Goal: Task Accomplishment & Management: Use online tool/utility

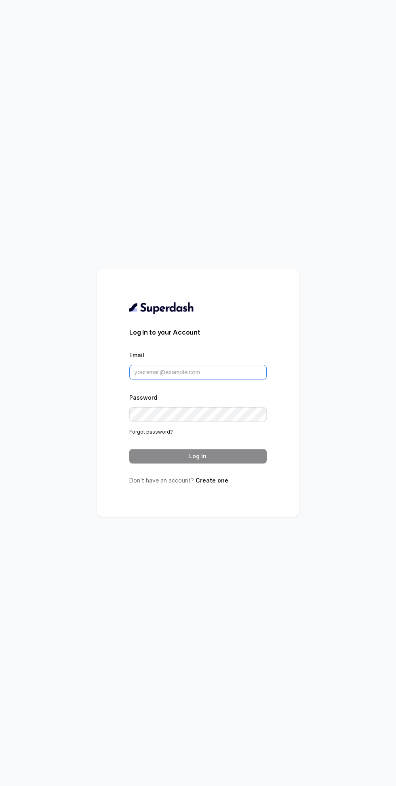
click at [233, 379] on input "Email" at bounding box center [197, 372] width 137 height 15
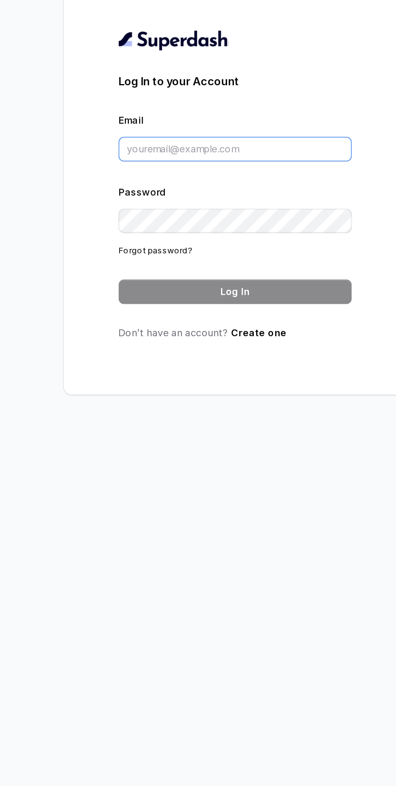
type input "[EMAIL_ADDRESS][DOMAIN_NAME]"
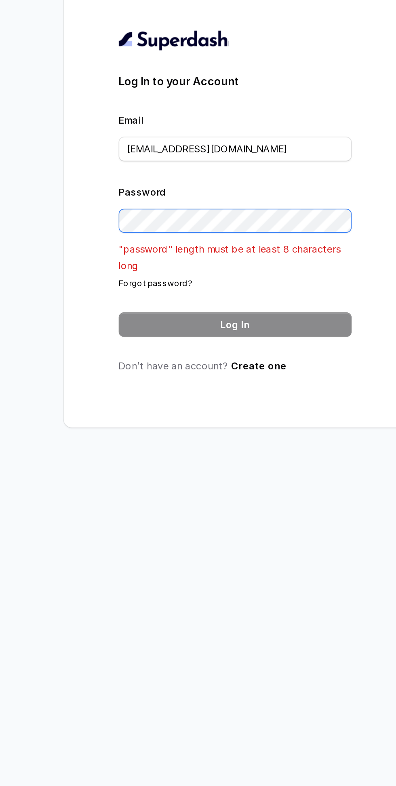
scroll to position [9, 0]
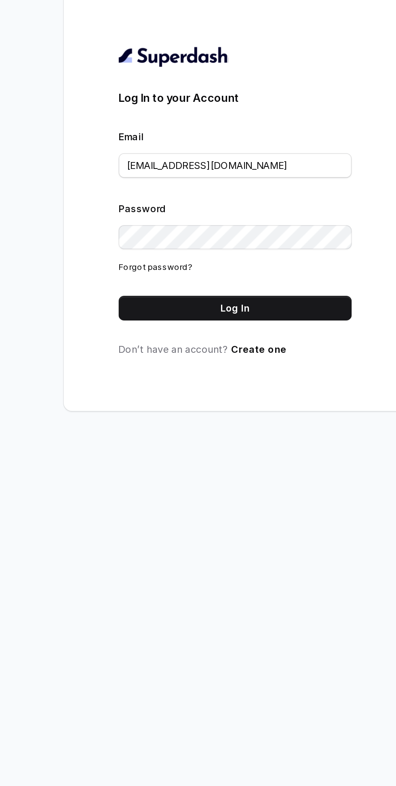
click at [239, 463] on button "Log In" at bounding box center [197, 456] width 137 height 15
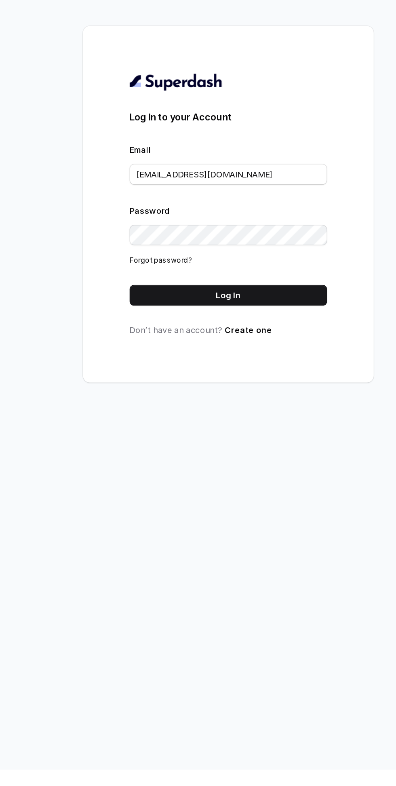
click at [238, 463] on button "Log In" at bounding box center [197, 456] width 137 height 15
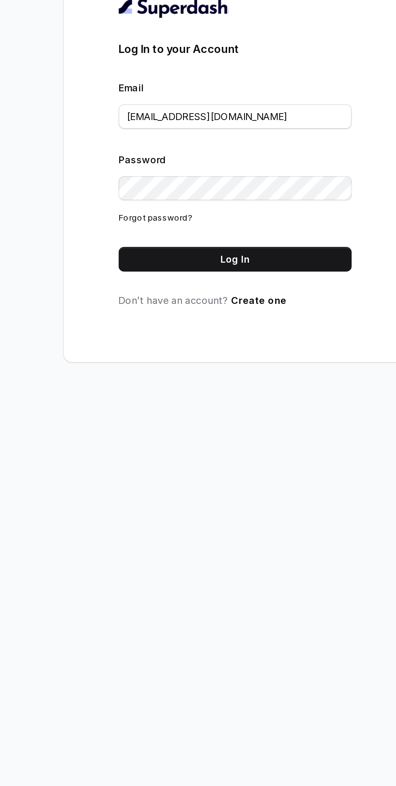
click at [245, 463] on button "Log In" at bounding box center [197, 456] width 137 height 15
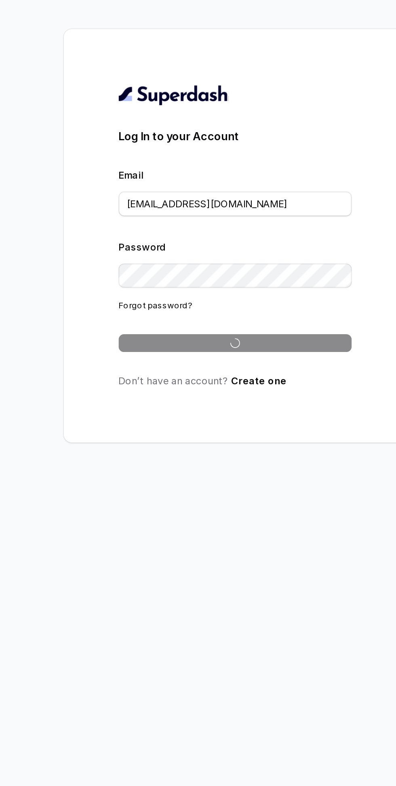
scroll to position [11, 0]
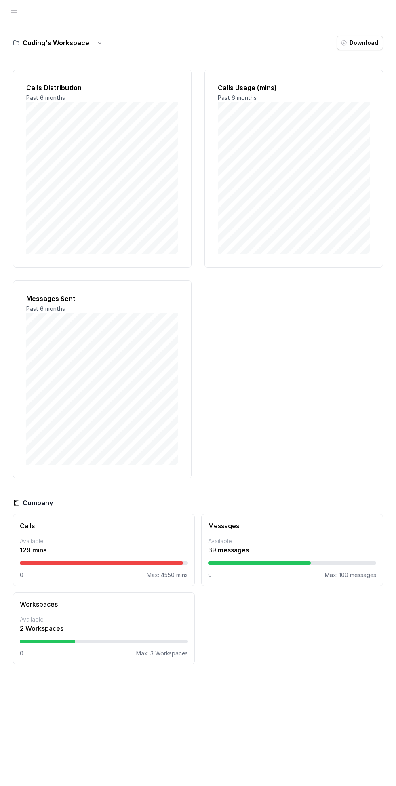
click at [14, 11] on span "Open navigation" at bounding box center [14, 11] width 18 height 18
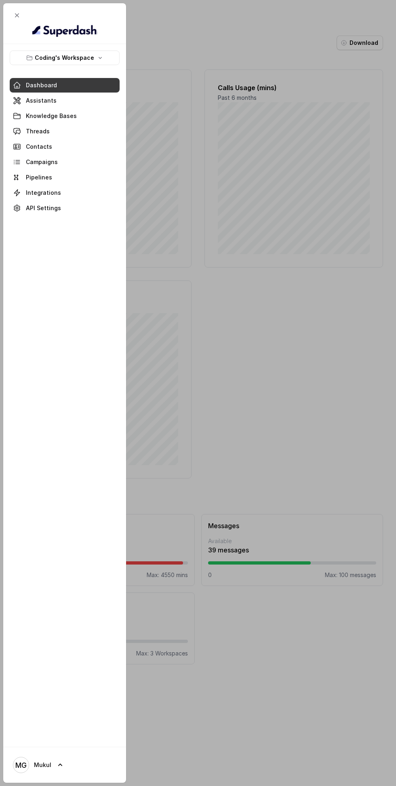
click at [25, 128] on span at bounding box center [65, 131] width 110 height 18
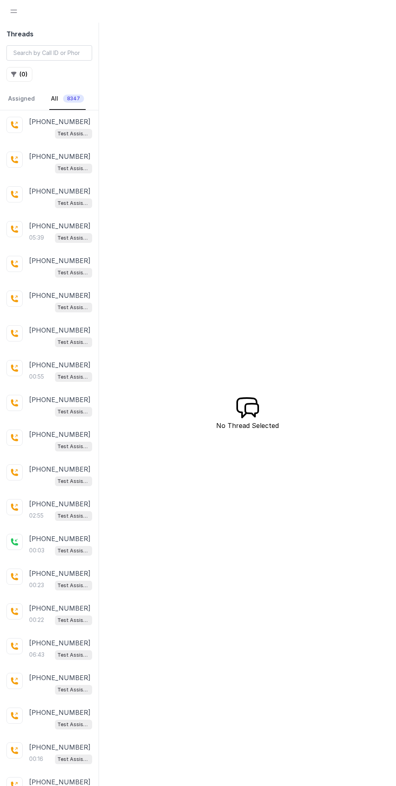
click at [51, 124] on p "+916351947401" at bounding box center [59, 122] width 61 height 10
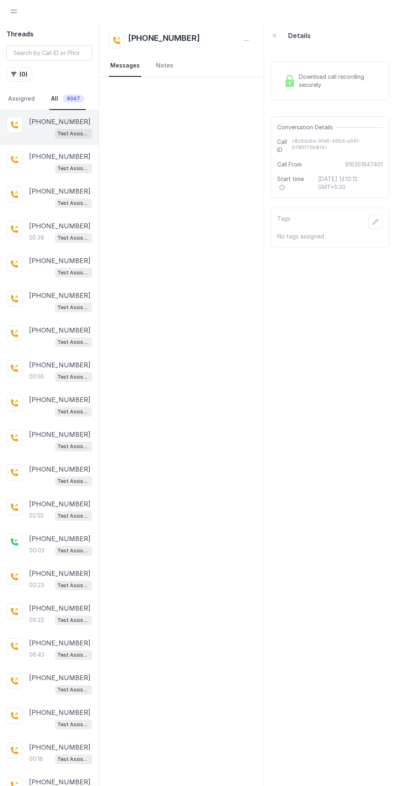
click at [26, 74] on button "( 0 )" at bounding box center [19, 74] width 26 height 15
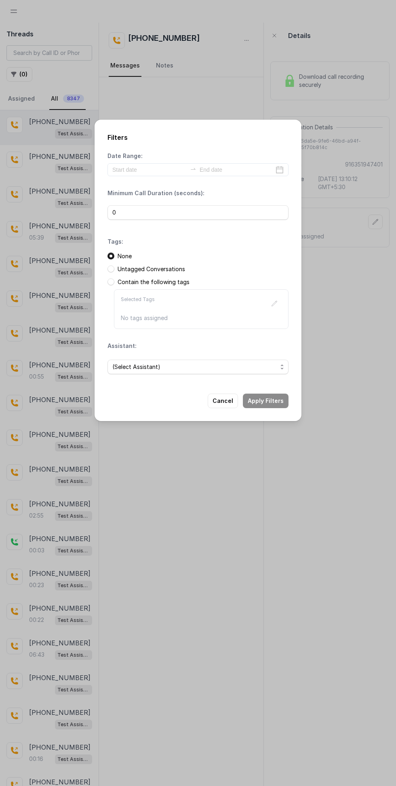
click at [237, 366] on span "(Select Assistant)" at bounding box center [194, 367] width 165 height 10
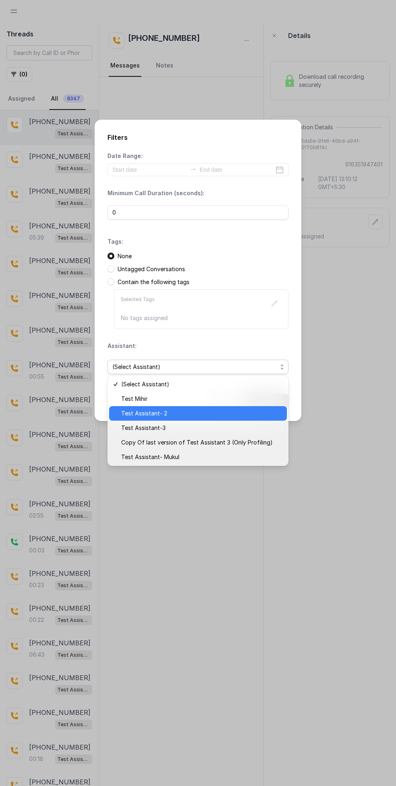
click at [214, 414] on span "Test Assistant- 2" at bounding box center [201, 414] width 161 height 10
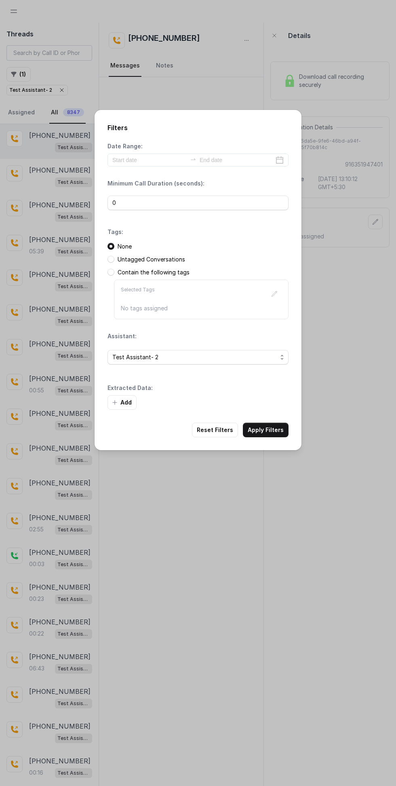
click at [232, 375] on div "Date Range: Minimum Call Duration (seconds): 0 Tags: None Untagged Conversation…" at bounding box center [197, 275] width 181 height 267
click at [249, 357] on span "Test Assistant- 2" at bounding box center [194, 357] width 165 height 10
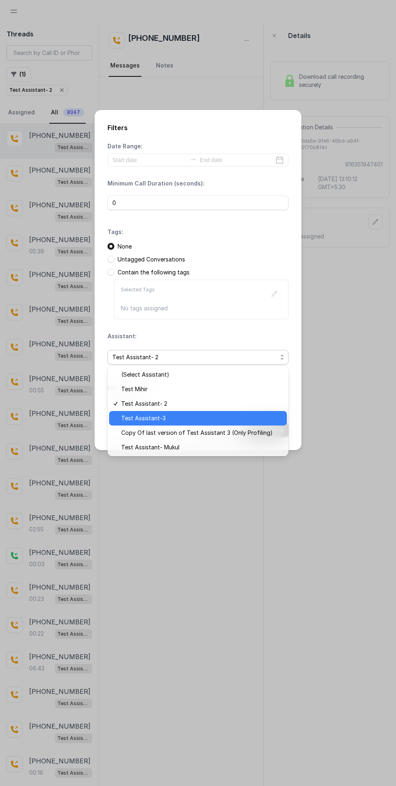
click at [227, 421] on span "Test Assistant-3" at bounding box center [201, 418] width 161 height 10
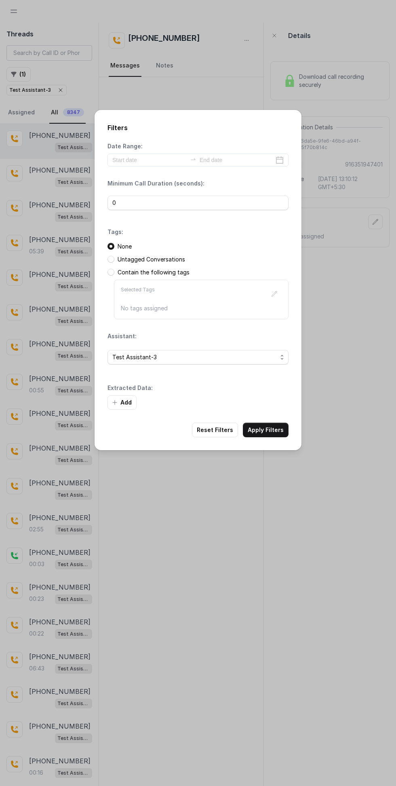
click at [254, 360] on span "Test Assistant-3" at bounding box center [194, 357] width 165 height 10
click at [275, 431] on button "Apply Filters" at bounding box center [266, 430] width 46 height 15
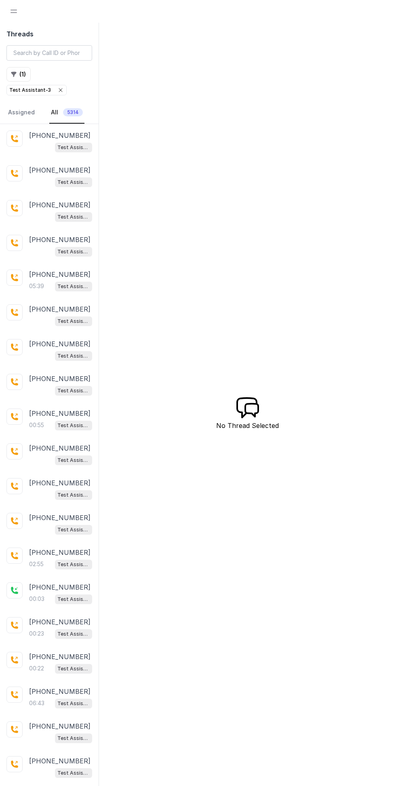
click at [46, 270] on p "+919798349719" at bounding box center [59, 275] width 61 height 10
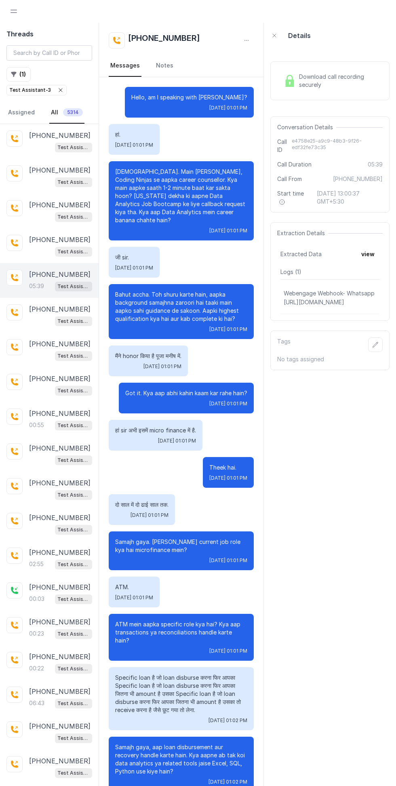
click at [338, 71] on div "Download call recording securely" at bounding box center [329, 80] width 119 height 39
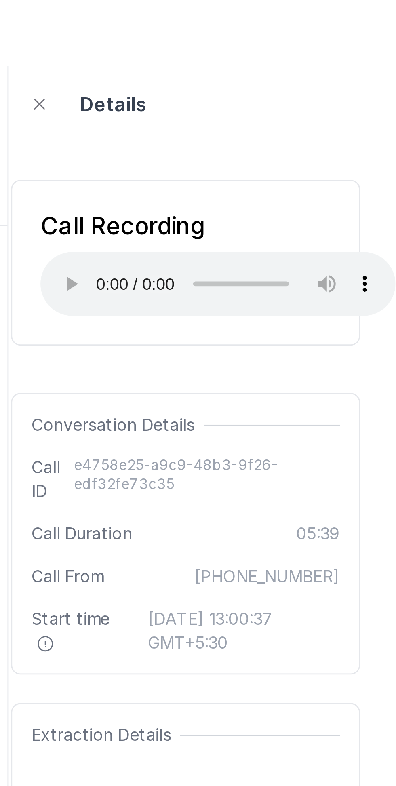
scroll to position [4, 0]
